Goal: Task Accomplishment & Management: Manage account settings

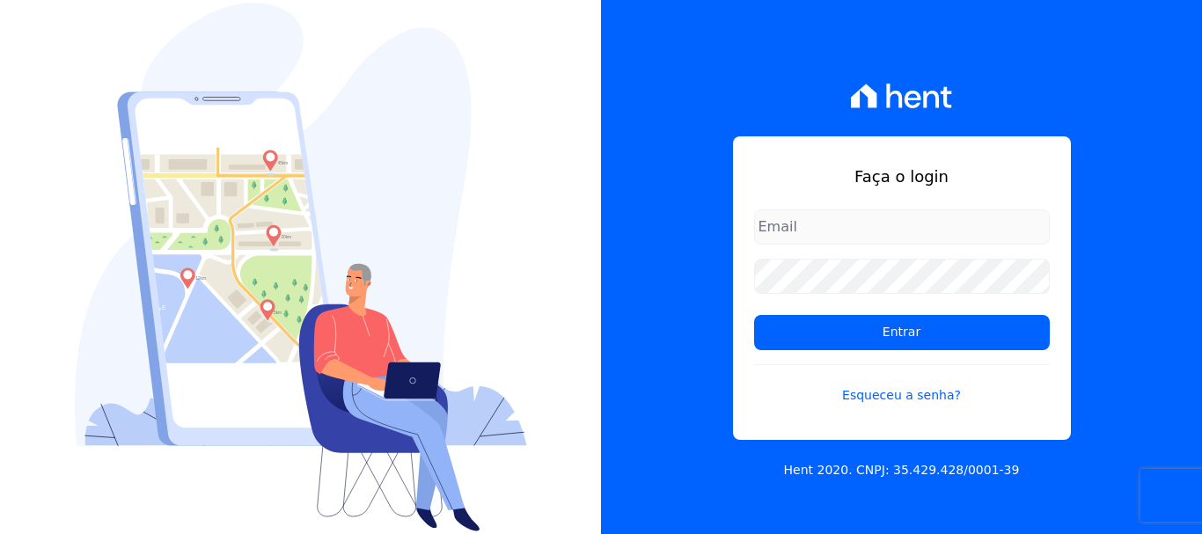
click at [867, 230] on input "email" at bounding box center [902, 226] width 296 height 35
type input "j"
type input "[EMAIL_ADDRESS][DOMAIN_NAME]"
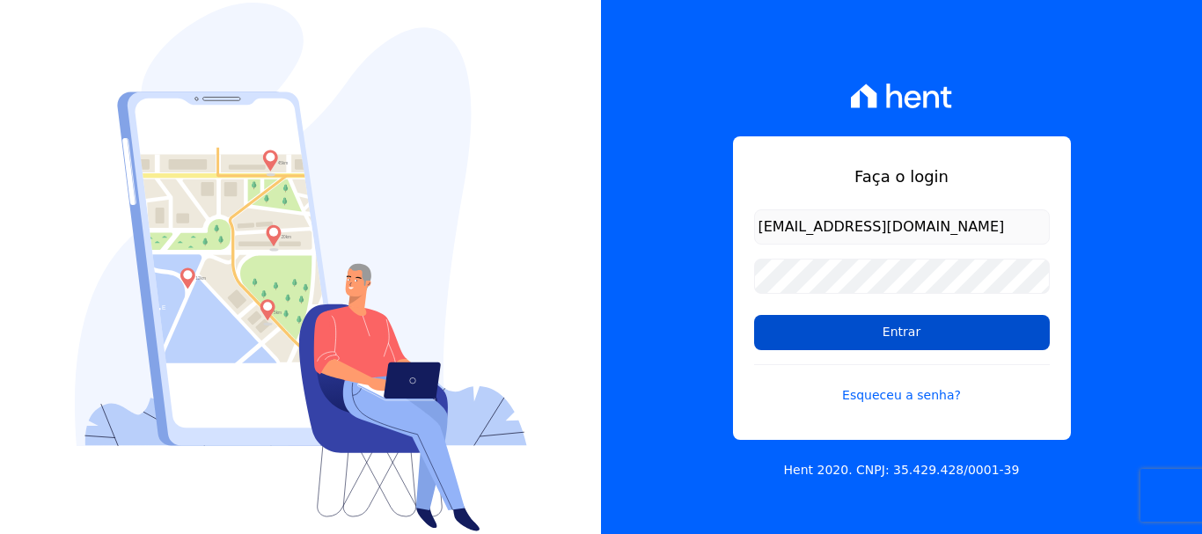
click at [901, 332] on input "Entrar" at bounding box center [902, 332] width 296 height 35
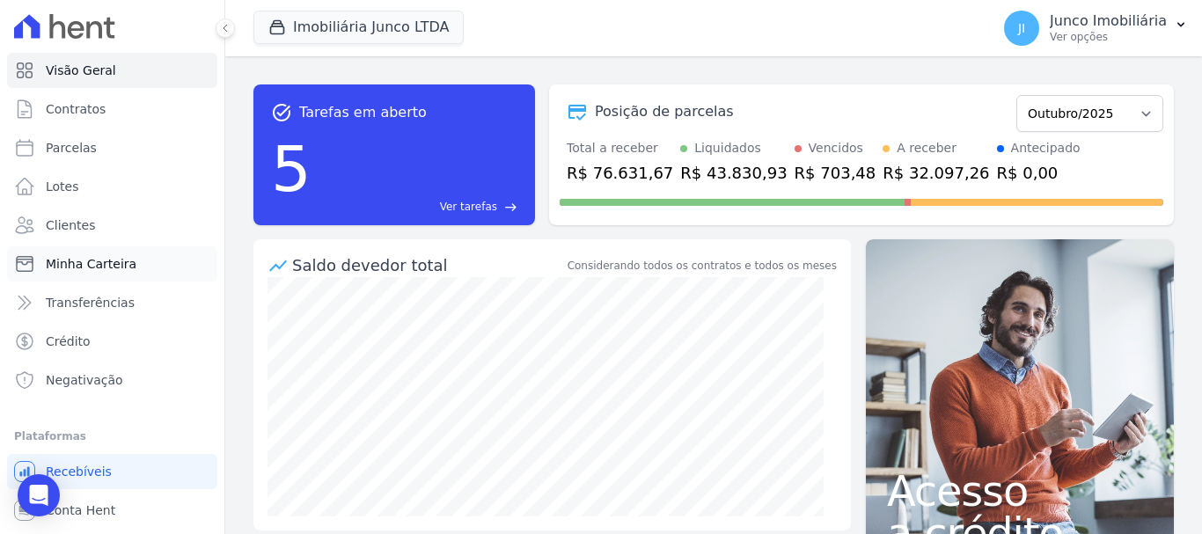
click at [79, 265] on span "Minha Carteira" at bounding box center [91, 264] width 91 height 18
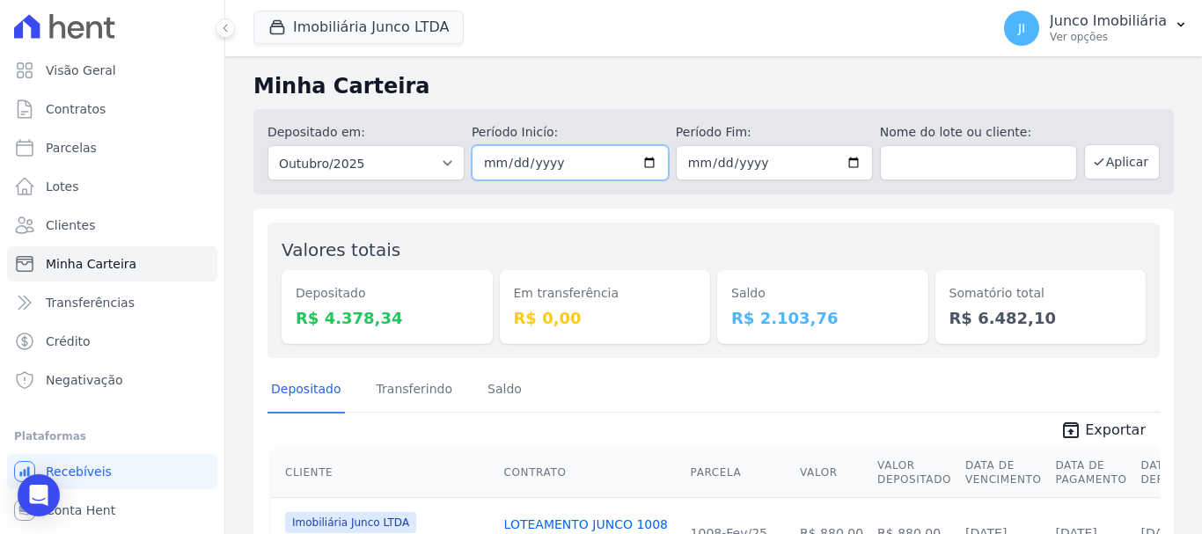
click at [644, 157] on input "2025-10-01" at bounding box center [570, 162] width 197 height 35
type input "2025-10-02"
click at [846, 161] on input "2025-10-31" at bounding box center [774, 162] width 197 height 35
type input "2025-10-02"
click at [1117, 163] on button "Aplicar" at bounding box center [1122, 161] width 76 height 35
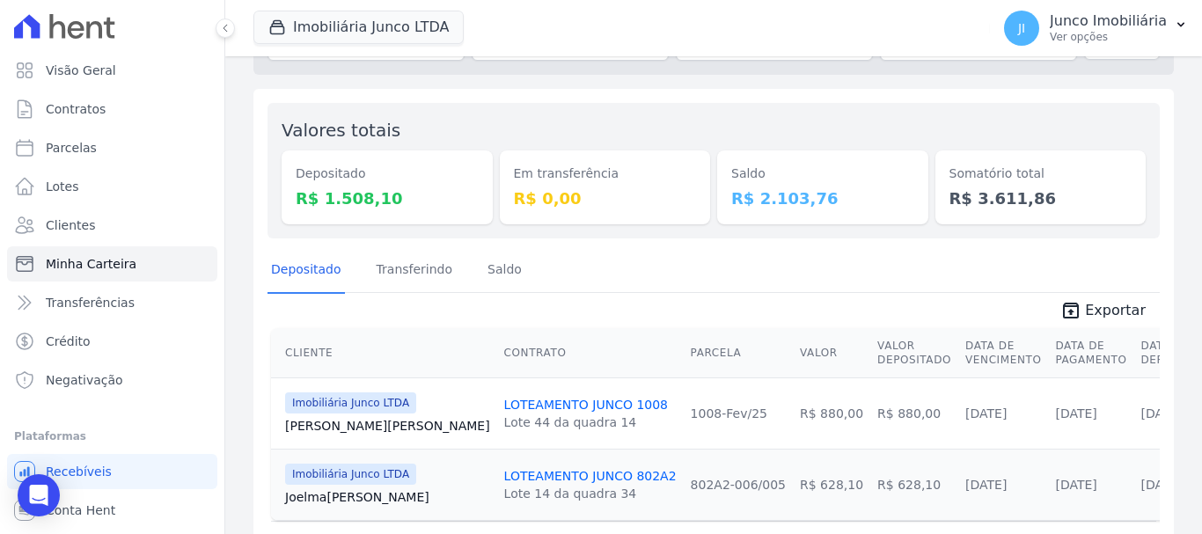
scroll to position [176, 0]
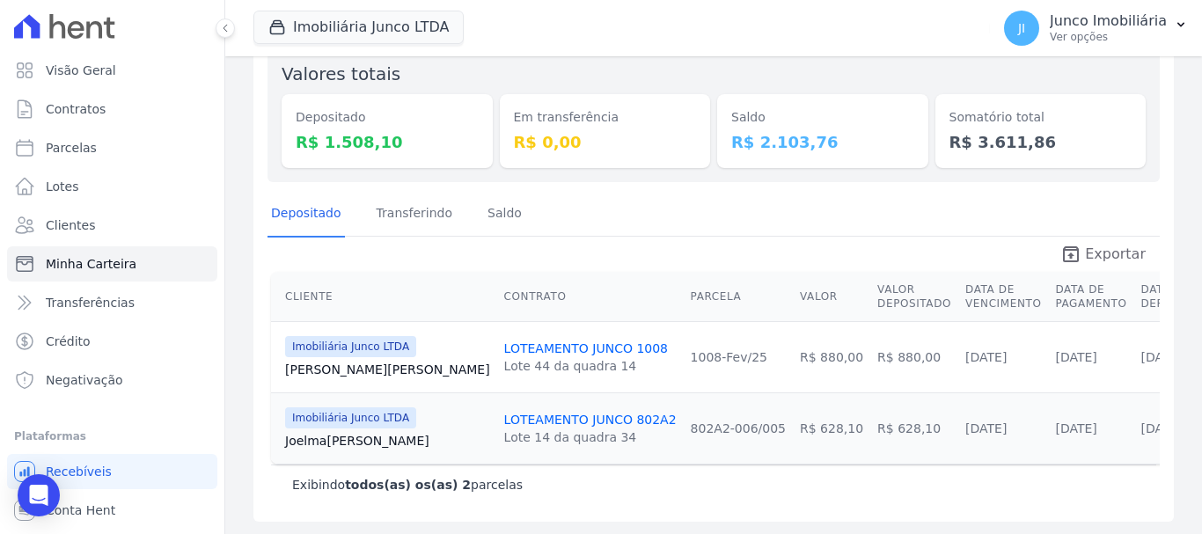
click at [1114, 255] on span "Exportar" at bounding box center [1115, 254] width 61 height 21
click at [1086, 38] on p "Ver opções" at bounding box center [1108, 37] width 117 height 14
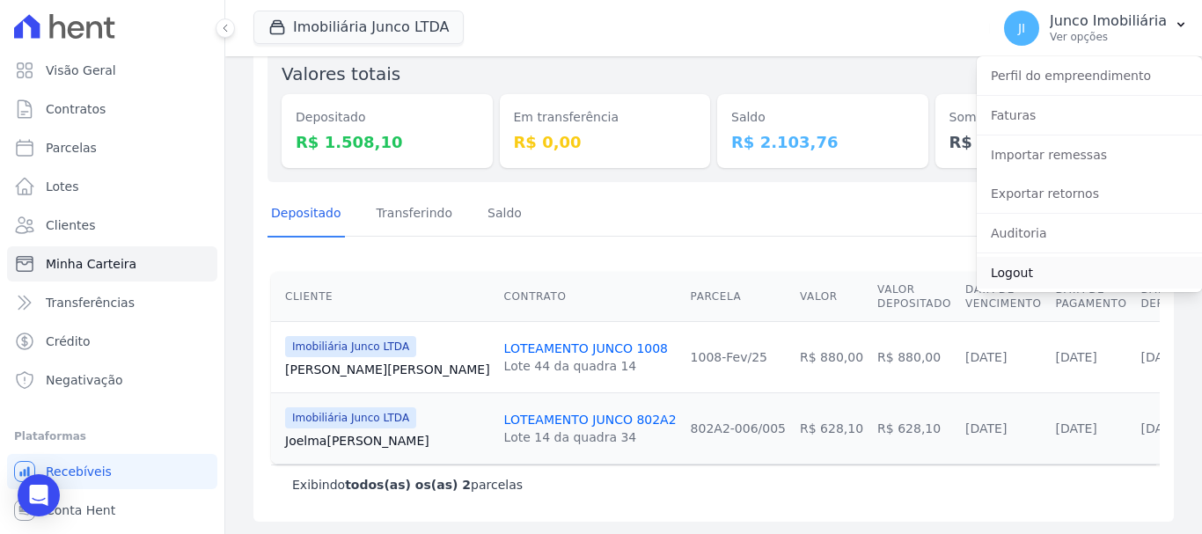
click at [1022, 268] on link "Logout" at bounding box center [1089, 273] width 225 height 32
